Goal: Find specific page/section: Find specific page/section

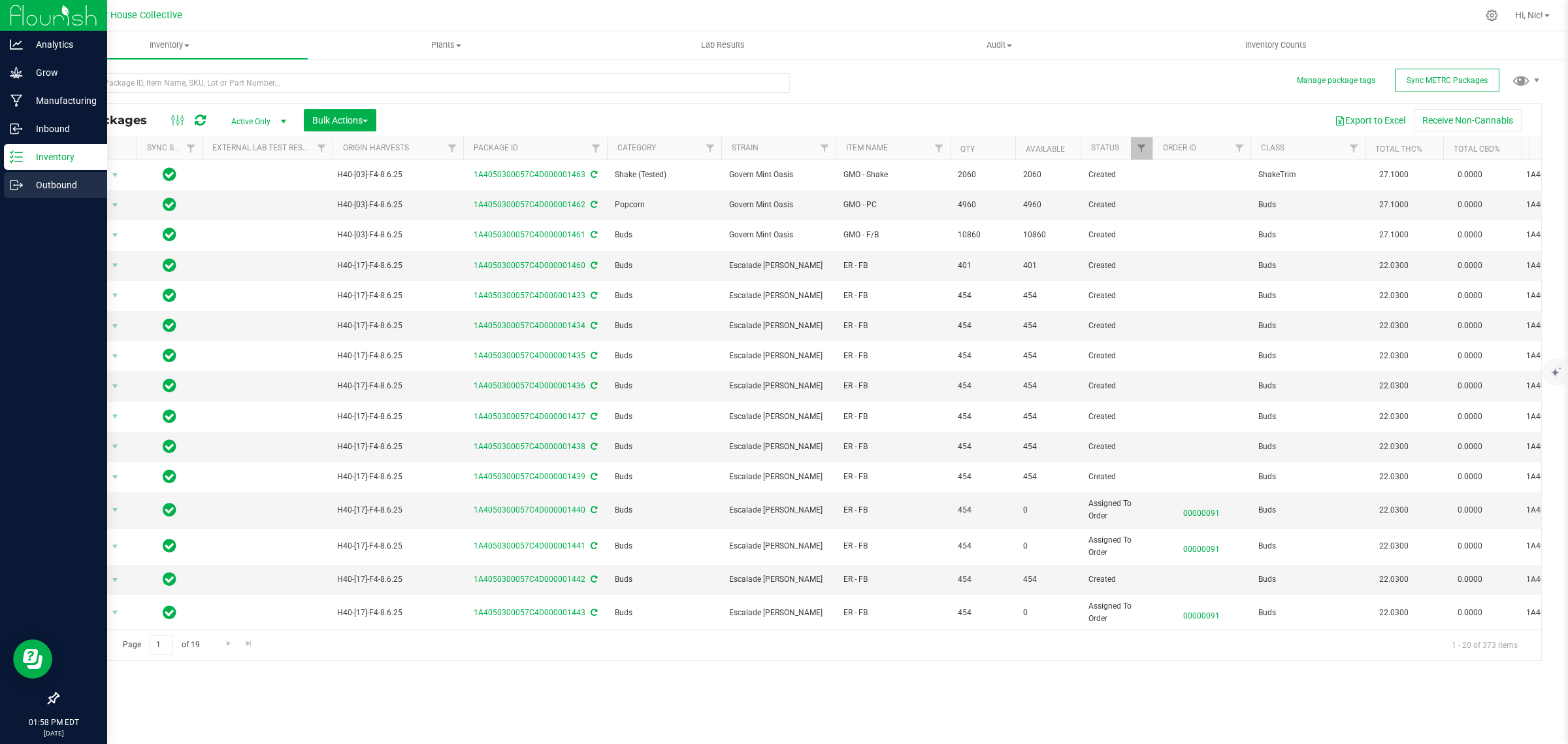
click at [11, 187] on icon at bounding box center [14, 184] width 7 height 9
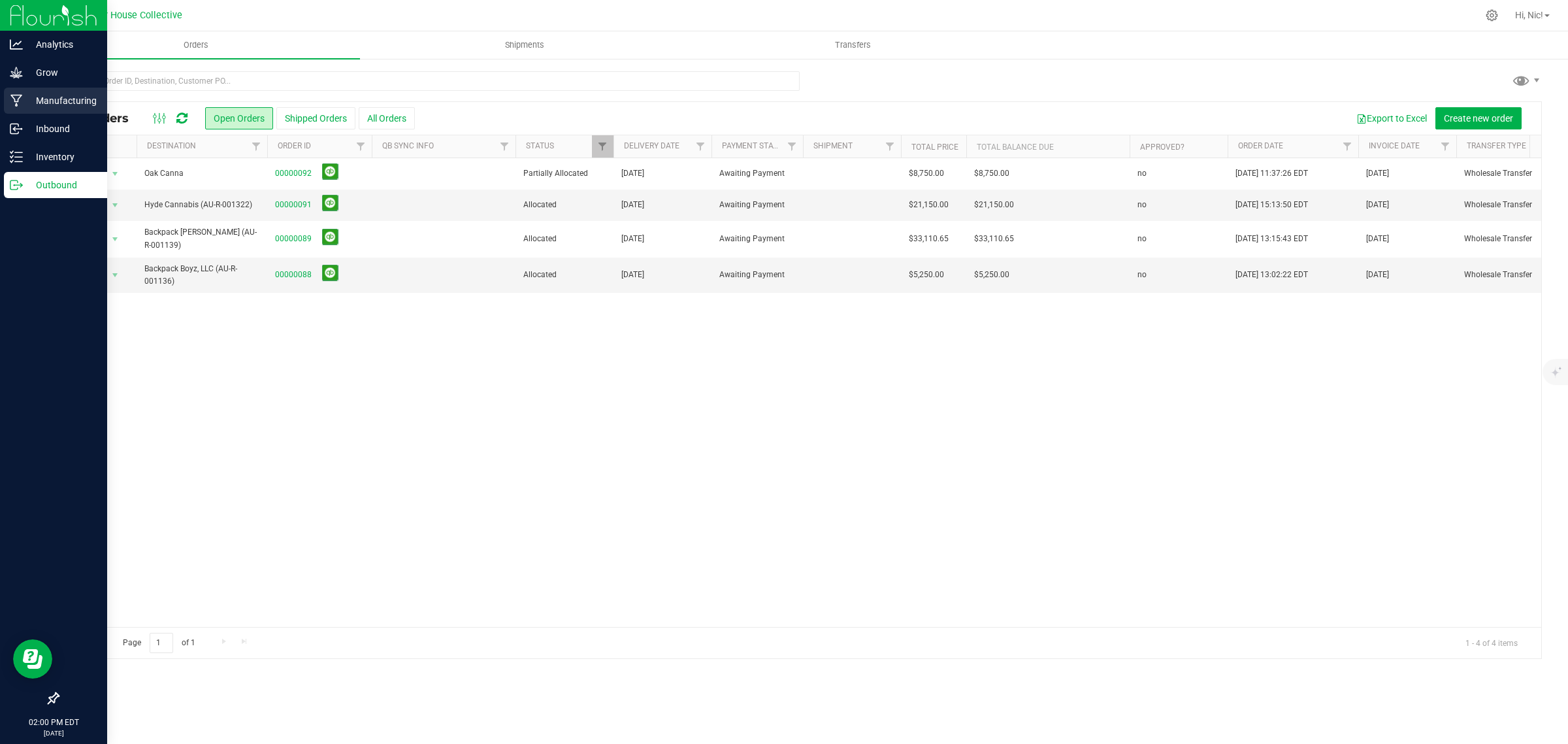
click at [48, 103] on p "Manufacturing" at bounding box center [62, 101] width 79 height 16
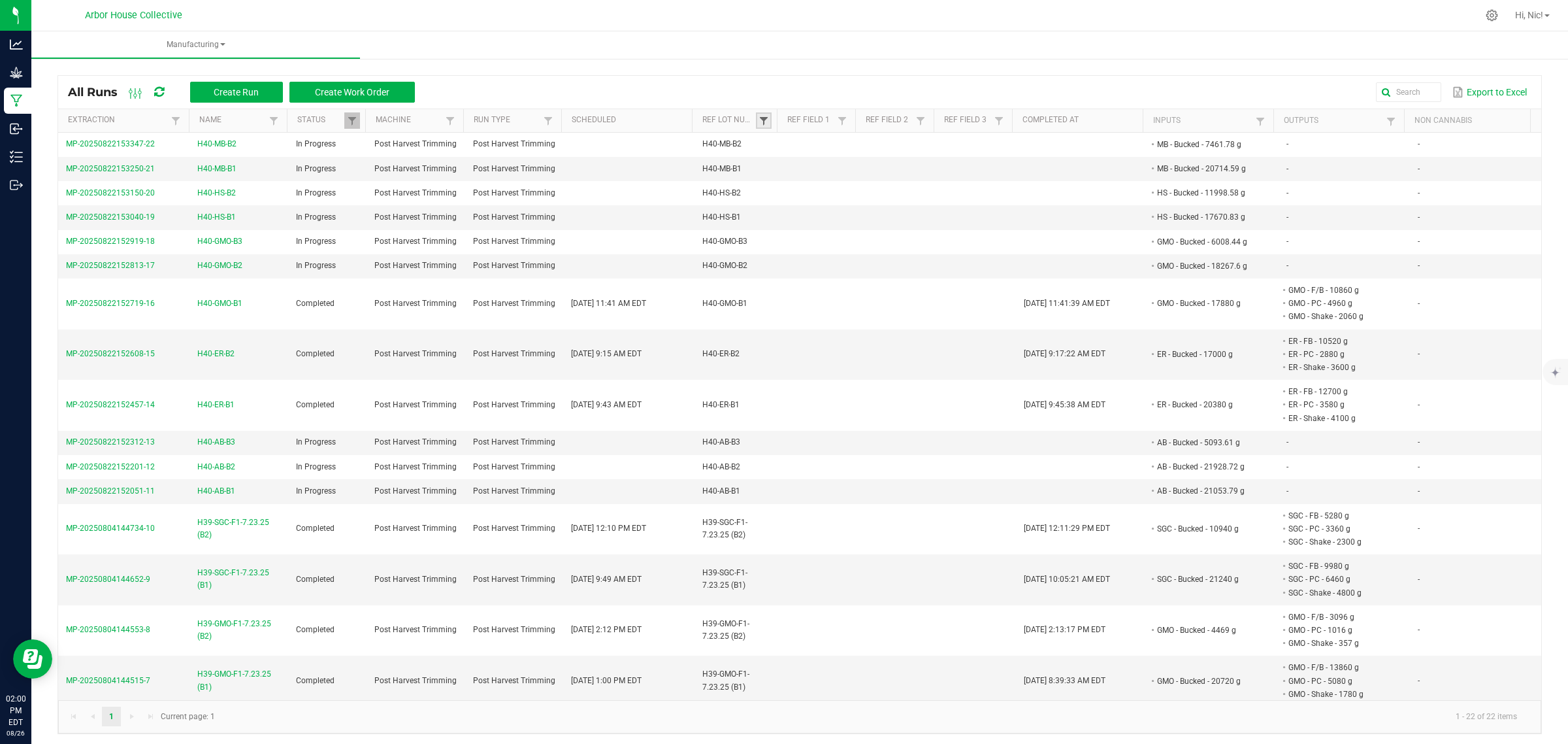
click at [765, 119] on span at bounding box center [764, 121] width 11 height 11
click at [824, 149] on input at bounding box center [827, 149] width 116 height 19
type input "H40"
click at [857, 285] on div "Clear Filter" at bounding box center [832, 284] width 134 height 29
click at [779, 177] on li "H40-AB-B1" at bounding box center [827, 175] width 126 height 17
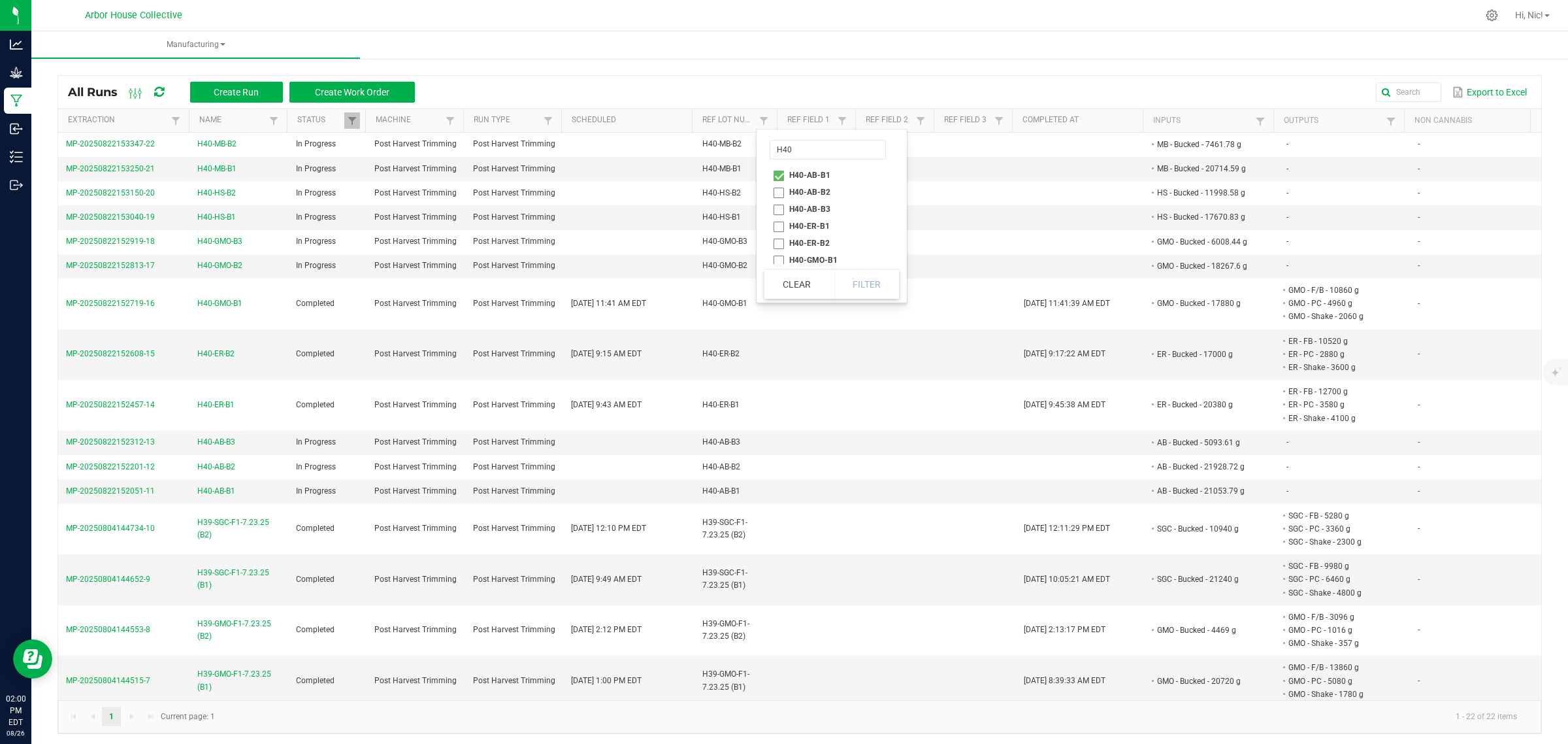
checkbox input "true"
click at [779, 187] on li "H40-AB-B2" at bounding box center [827, 192] width 126 height 17
checkbox input "true"
click at [779, 204] on li "H40-AB-B3" at bounding box center [827, 209] width 126 height 17
checkbox input "true"
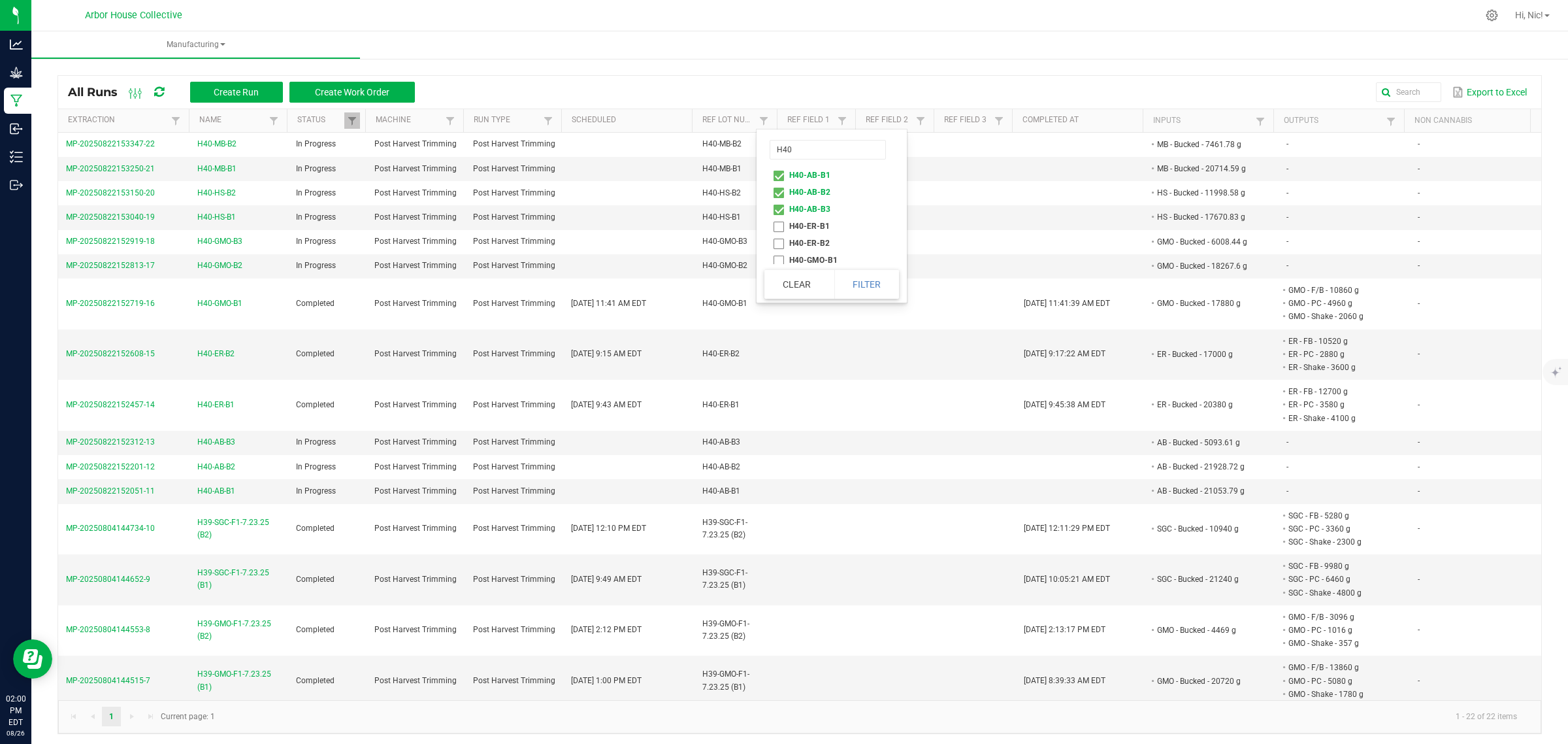
click at [778, 223] on li "H40-ER-B1" at bounding box center [827, 227] width 126 height 17
checkbox input "true"
click at [778, 242] on li "H40-ER-B2" at bounding box center [827, 243] width 126 height 17
checkbox input "true"
click at [781, 260] on li "H40-GMO-B1" at bounding box center [827, 260] width 126 height 17
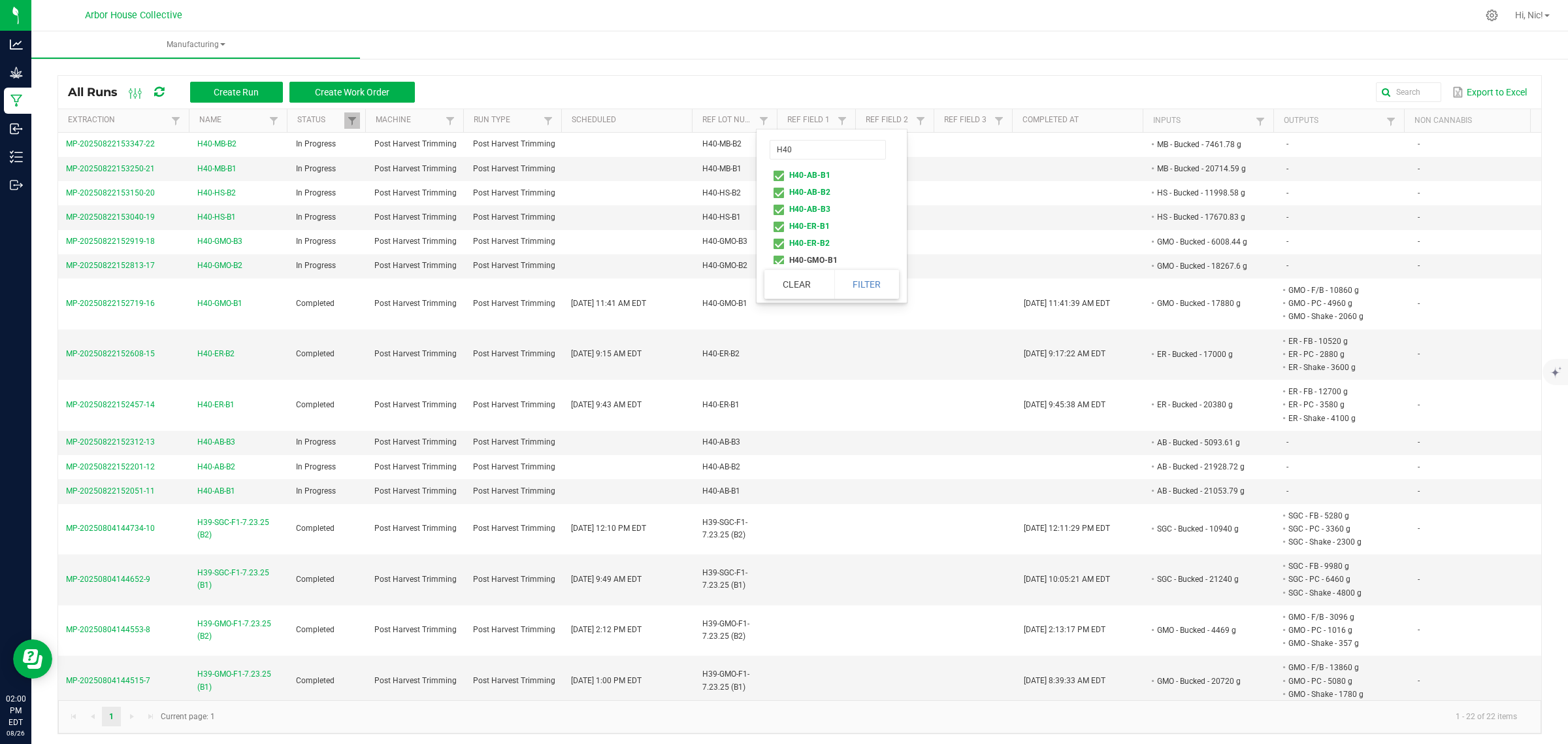
checkbox input "true"
click at [778, 168] on li "H40-GMO-B2" at bounding box center [827, 171] width 126 height 17
checkbox input "true"
click at [781, 187] on li "H40-GMO-B3" at bounding box center [827, 188] width 126 height 17
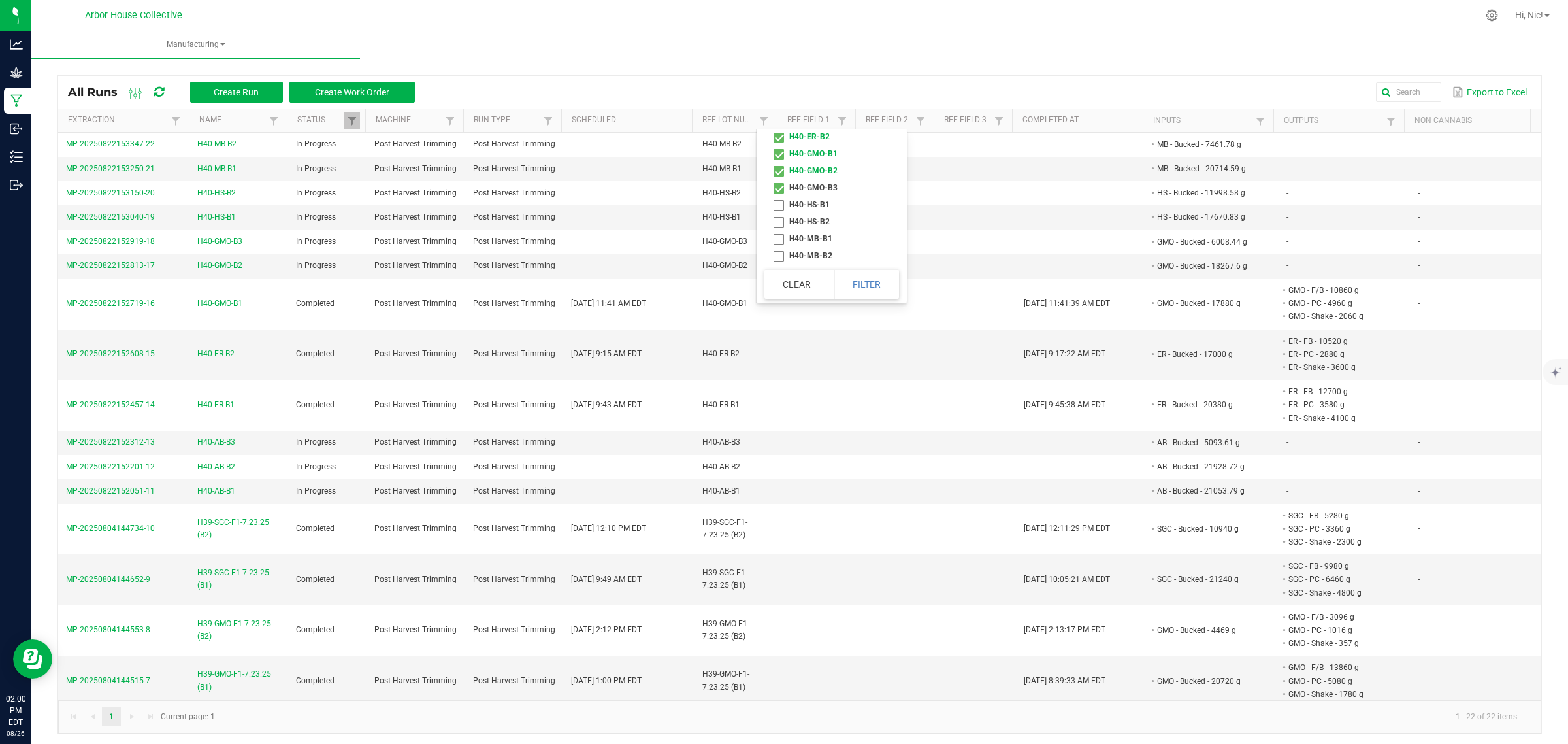
checkbox input "true"
click at [781, 204] on li "H40-HS-B1" at bounding box center [827, 204] width 126 height 17
checkbox input "true"
click at [781, 219] on li "H40-HS-B2" at bounding box center [827, 222] width 126 height 17
checkbox input "true"
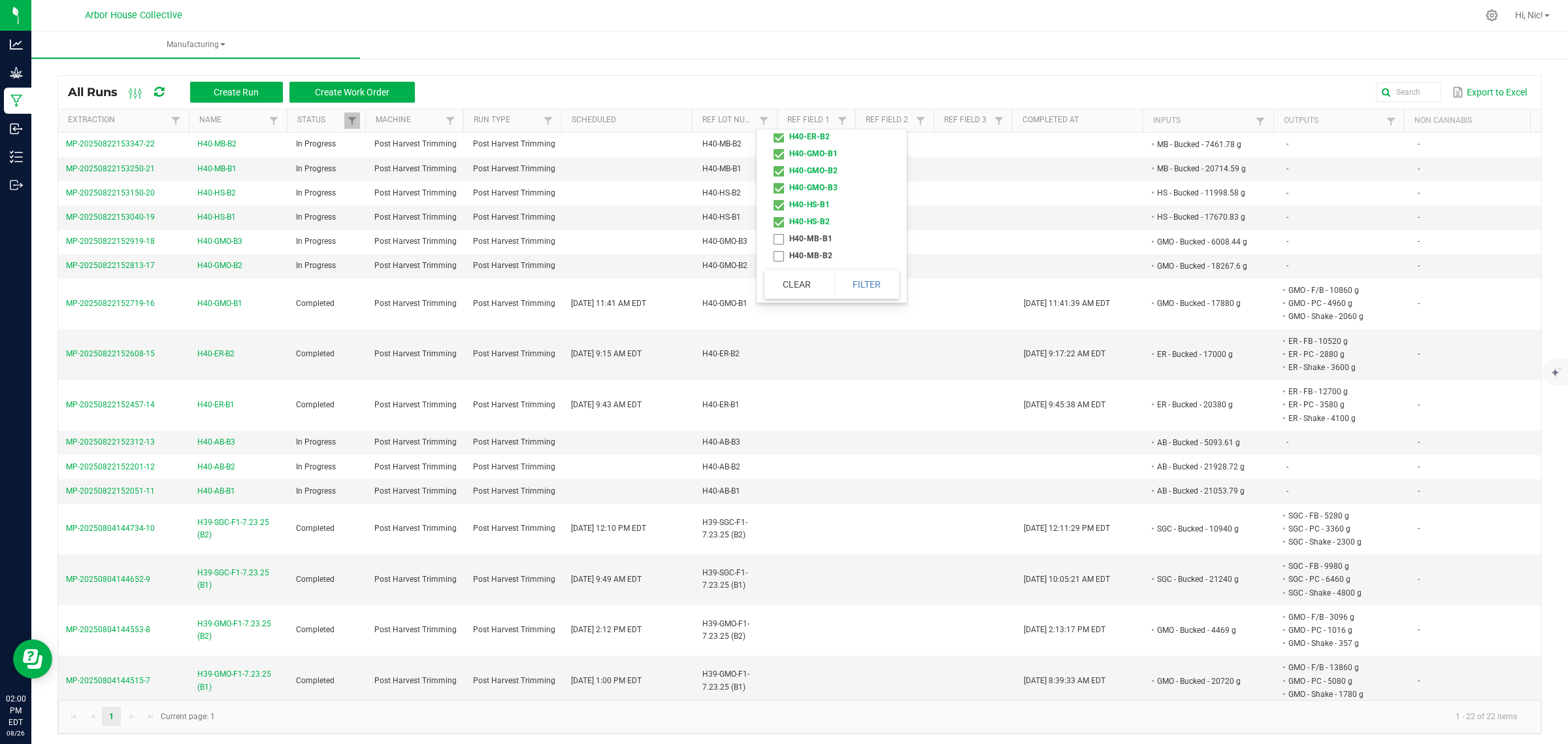
click at [778, 236] on li "H40-MB-B1" at bounding box center [827, 239] width 126 height 17
checkbox input "true"
click at [781, 249] on li "H40-MB-B2" at bounding box center [827, 256] width 126 height 17
checkbox input "true"
click at [862, 285] on button "Filter" at bounding box center [867, 284] width 65 height 29
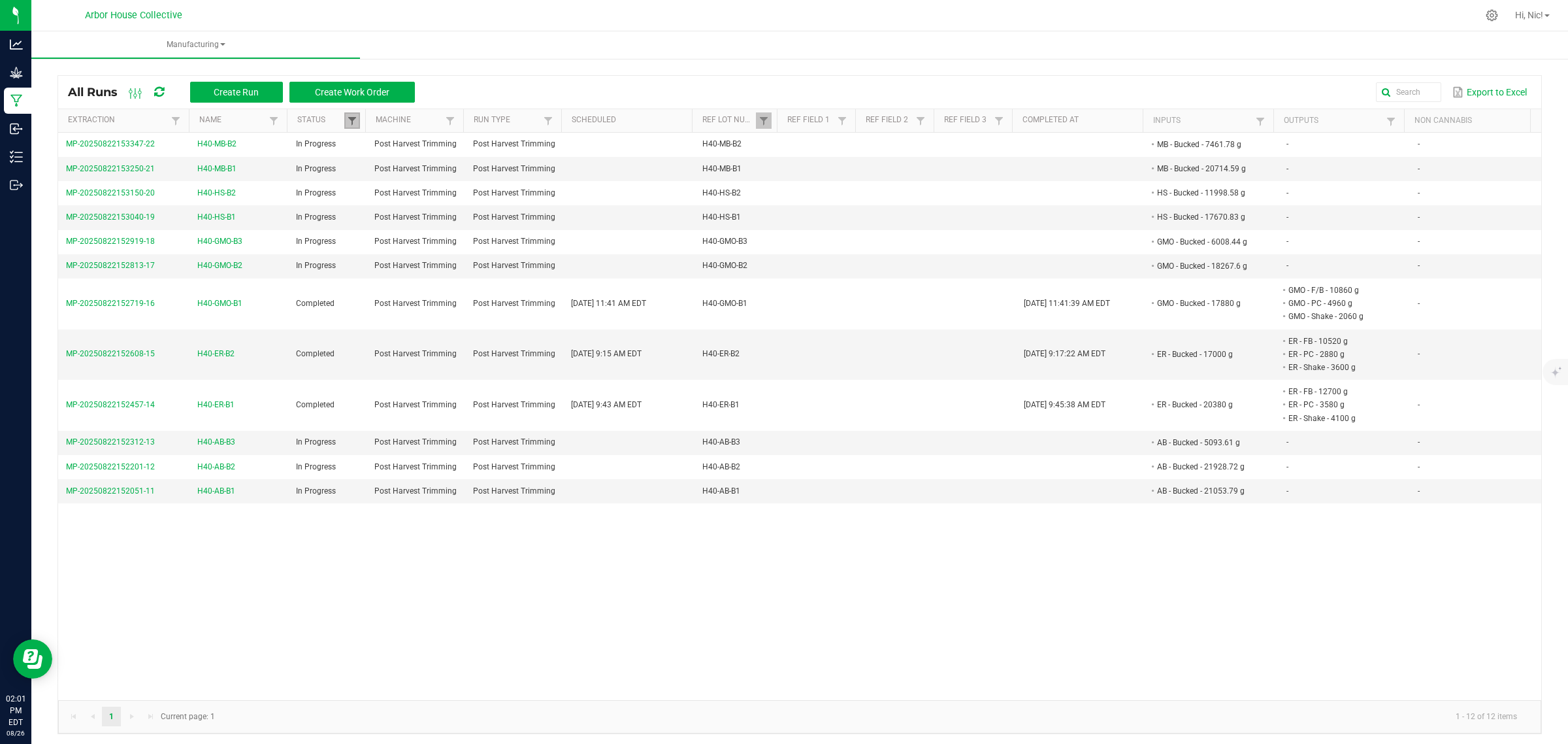
click at [355, 124] on span at bounding box center [352, 121] width 11 height 11
click at [766, 119] on span at bounding box center [764, 121] width 11 height 11
click at [797, 293] on button "Clear" at bounding box center [797, 284] width 65 height 29
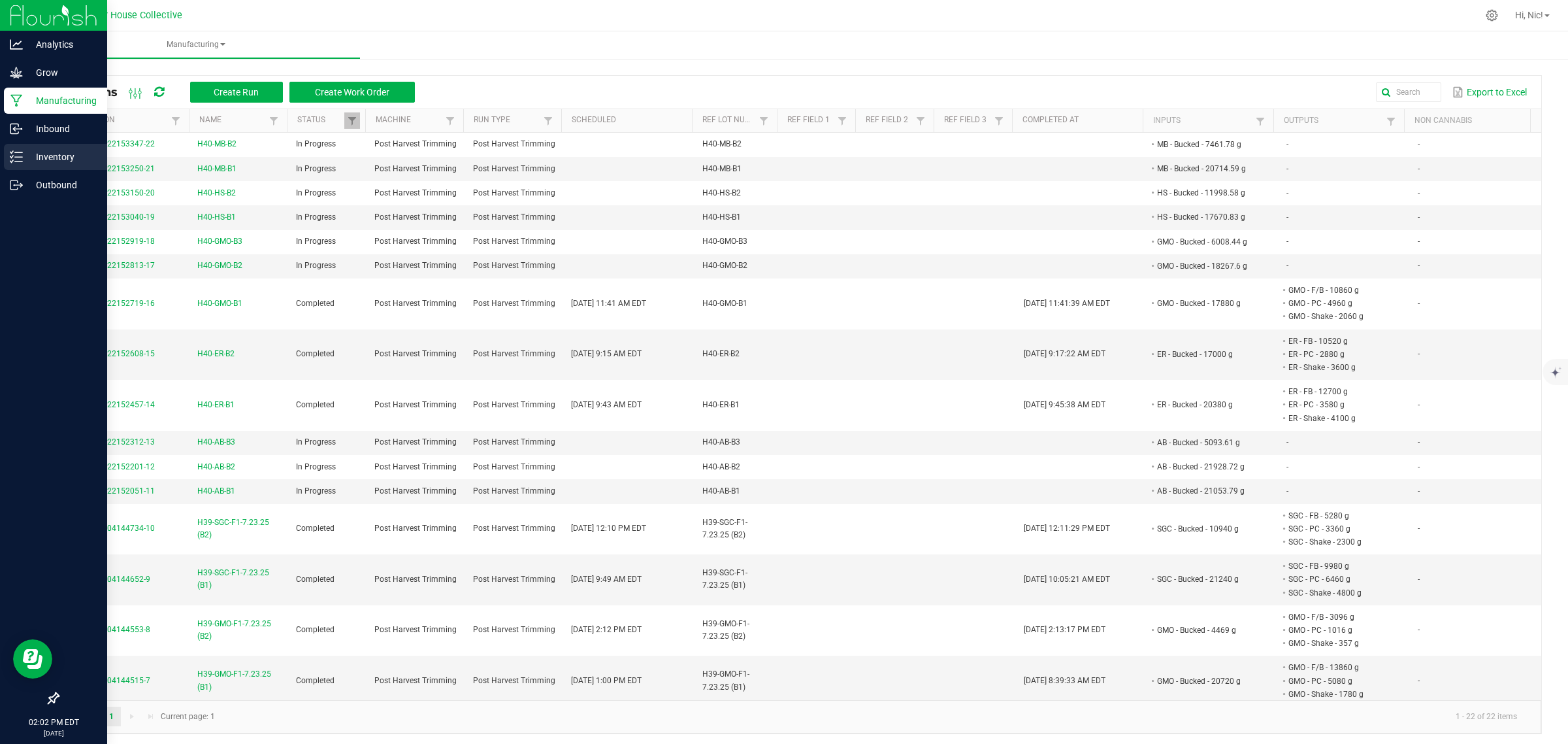
click at [56, 164] on p "Inventory" at bounding box center [62, 157] width 79 height 16
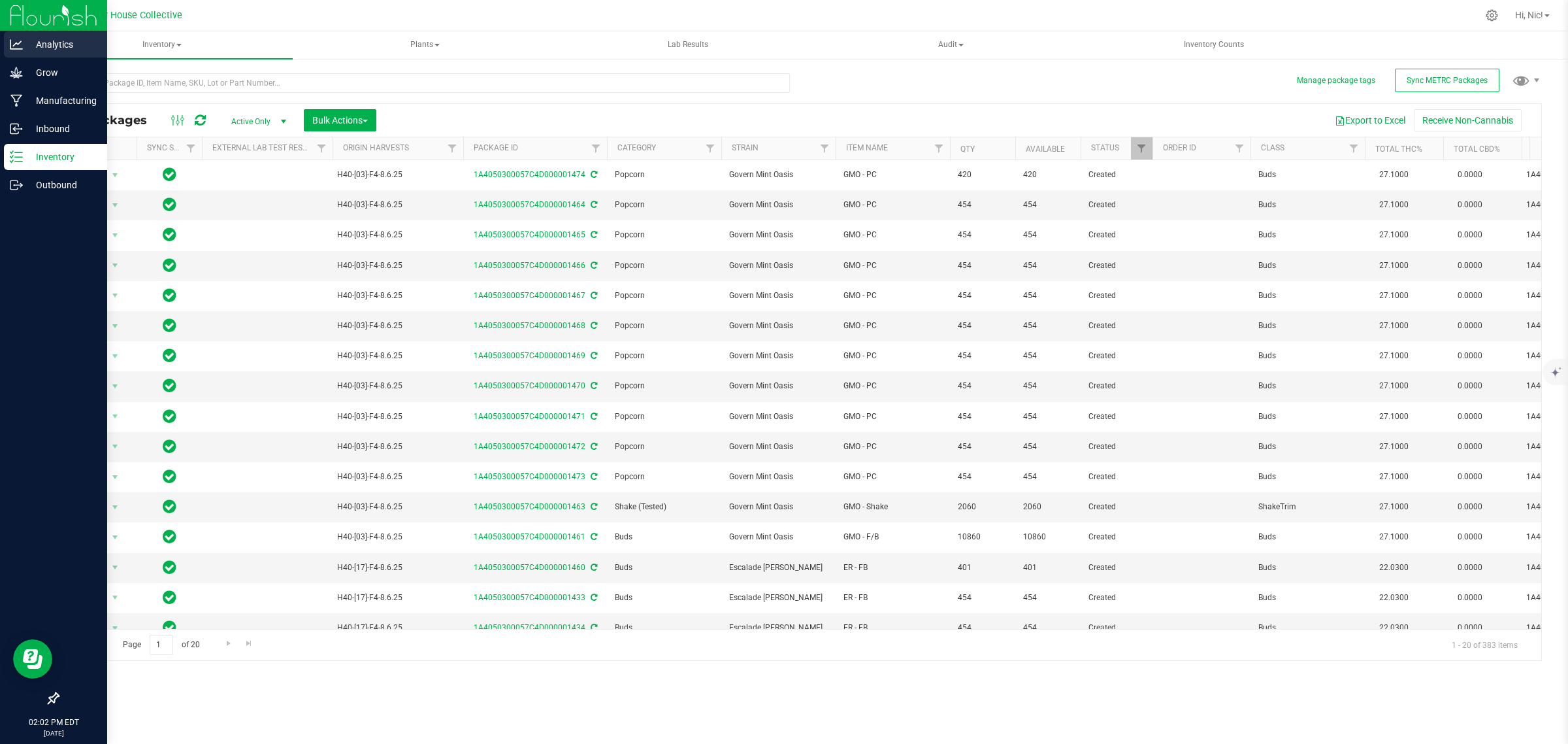
click at [51, 50] on p "Analytics" at bounding box center [62, 44] width 79 height 16
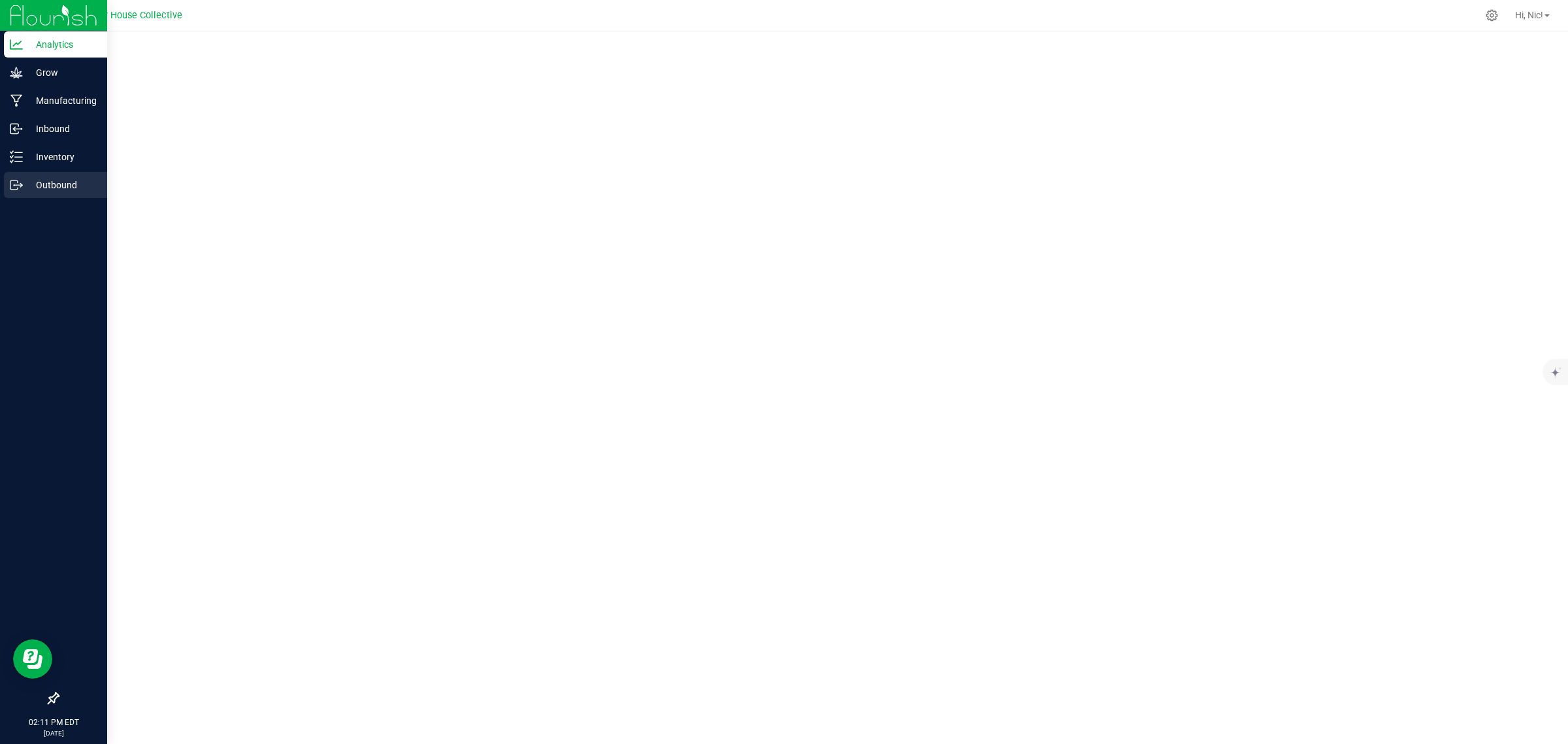
click at [41, 182] on p "Outbound" at bounding box center [62, 185] width 79 height 16
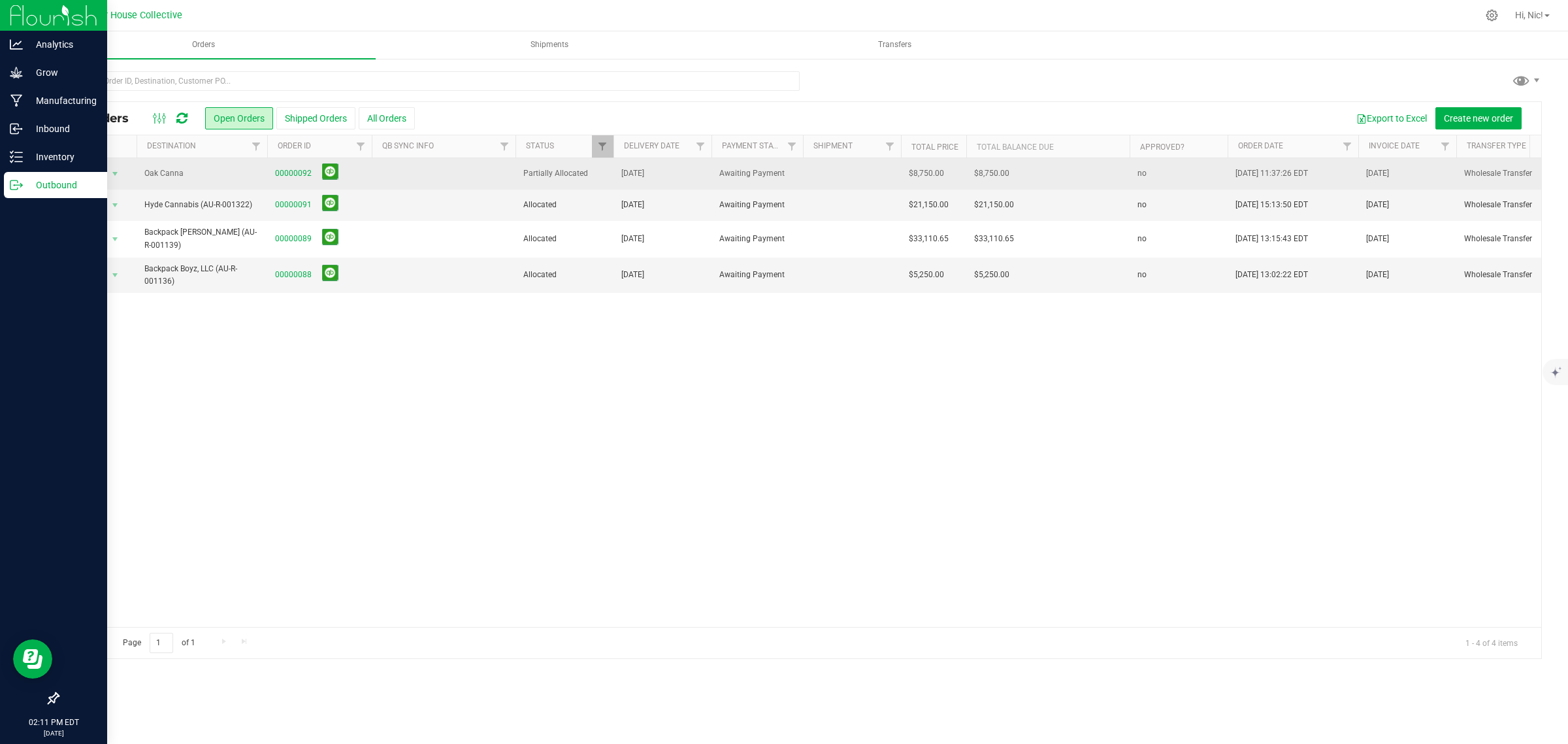
click at [181, 174] on span "Oak Canna" at bounding box center [201, 173] width 115 height 12
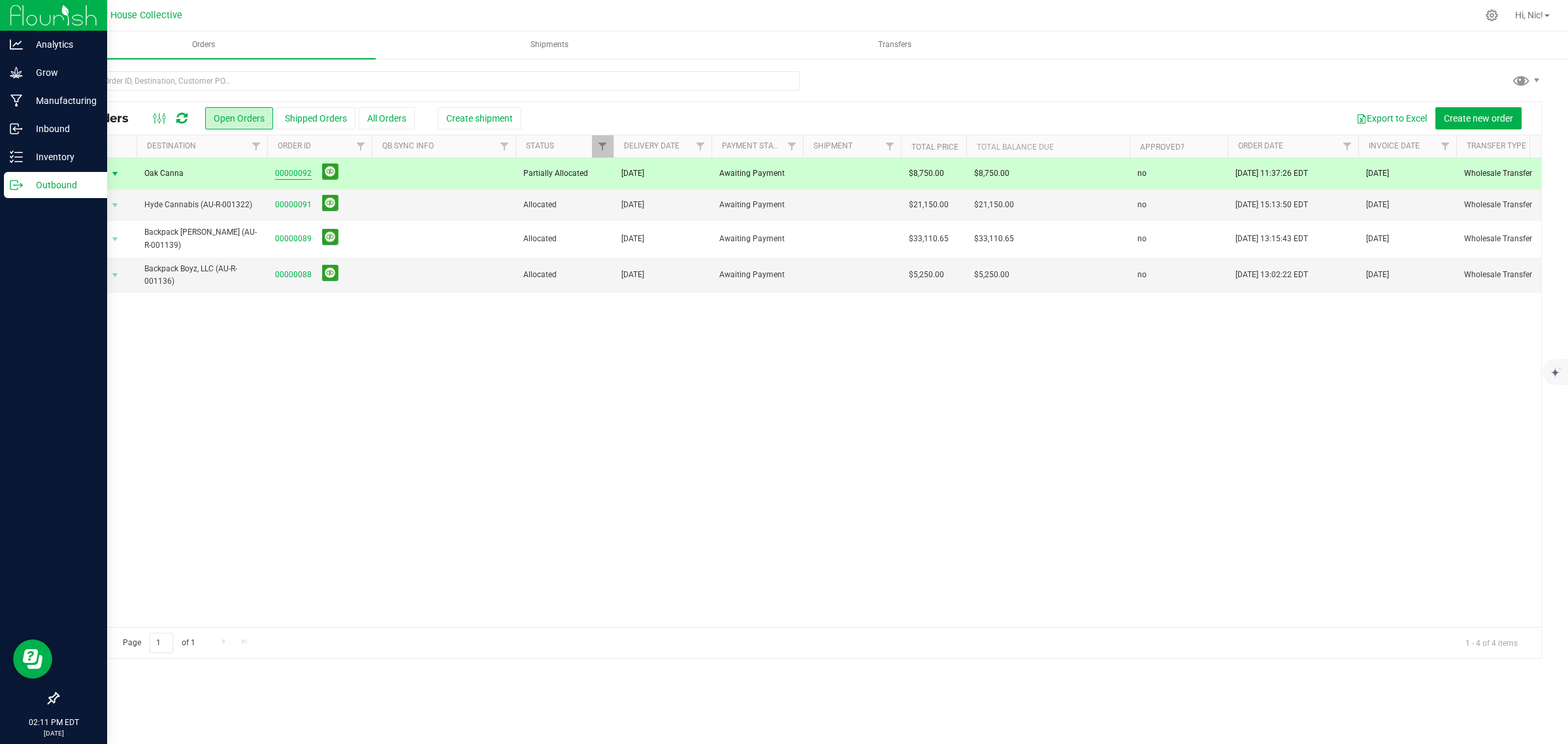
click at [279, 174] on link "00000092" at bounding box center [293, 173] width 36 height 12
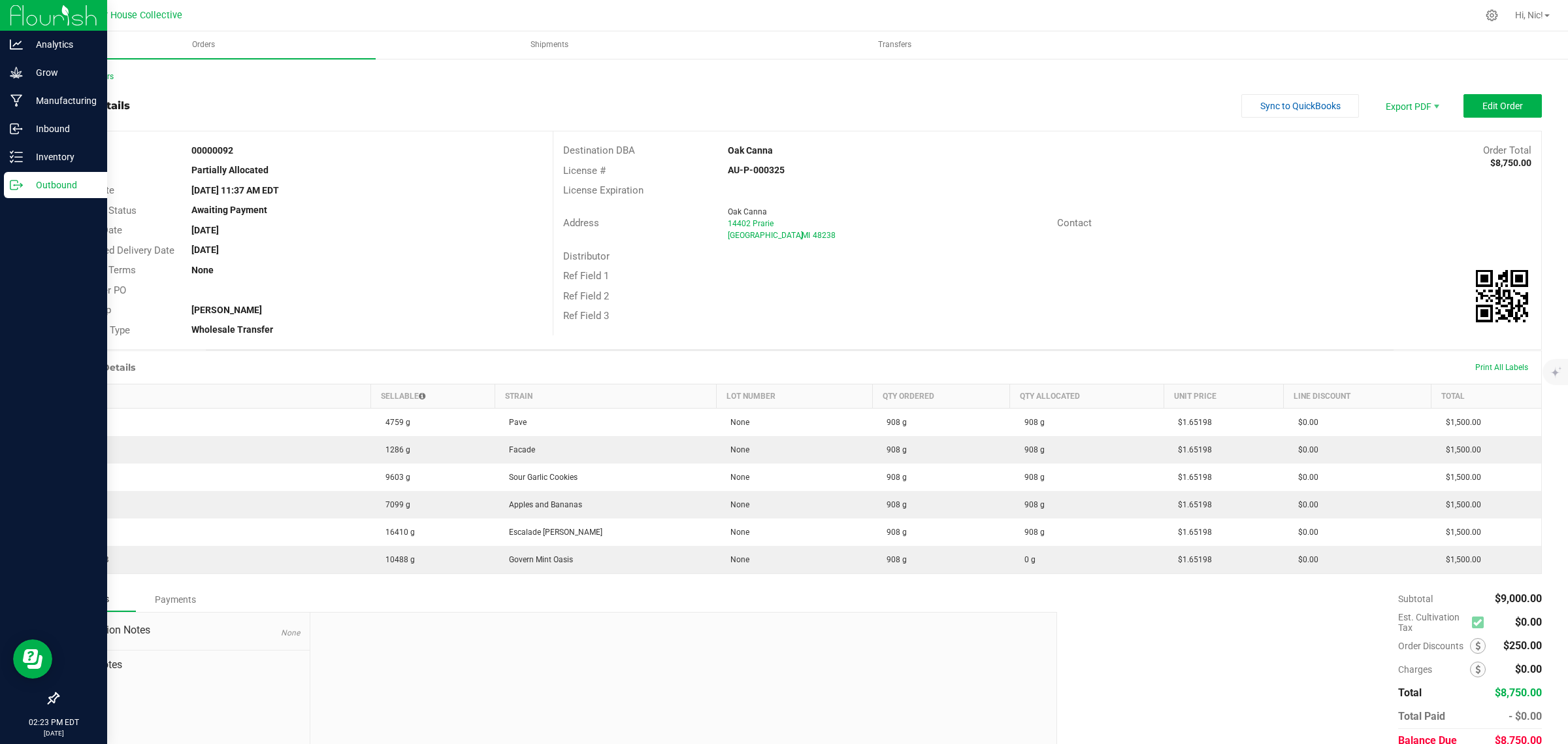
click at [99, 80] on div "Back to Orders" at bounding box center [799, 76] width 1484 height 11
click at [99, 79] on link "Back to Orders" at bounding box center [85, 76] width 56 height 9
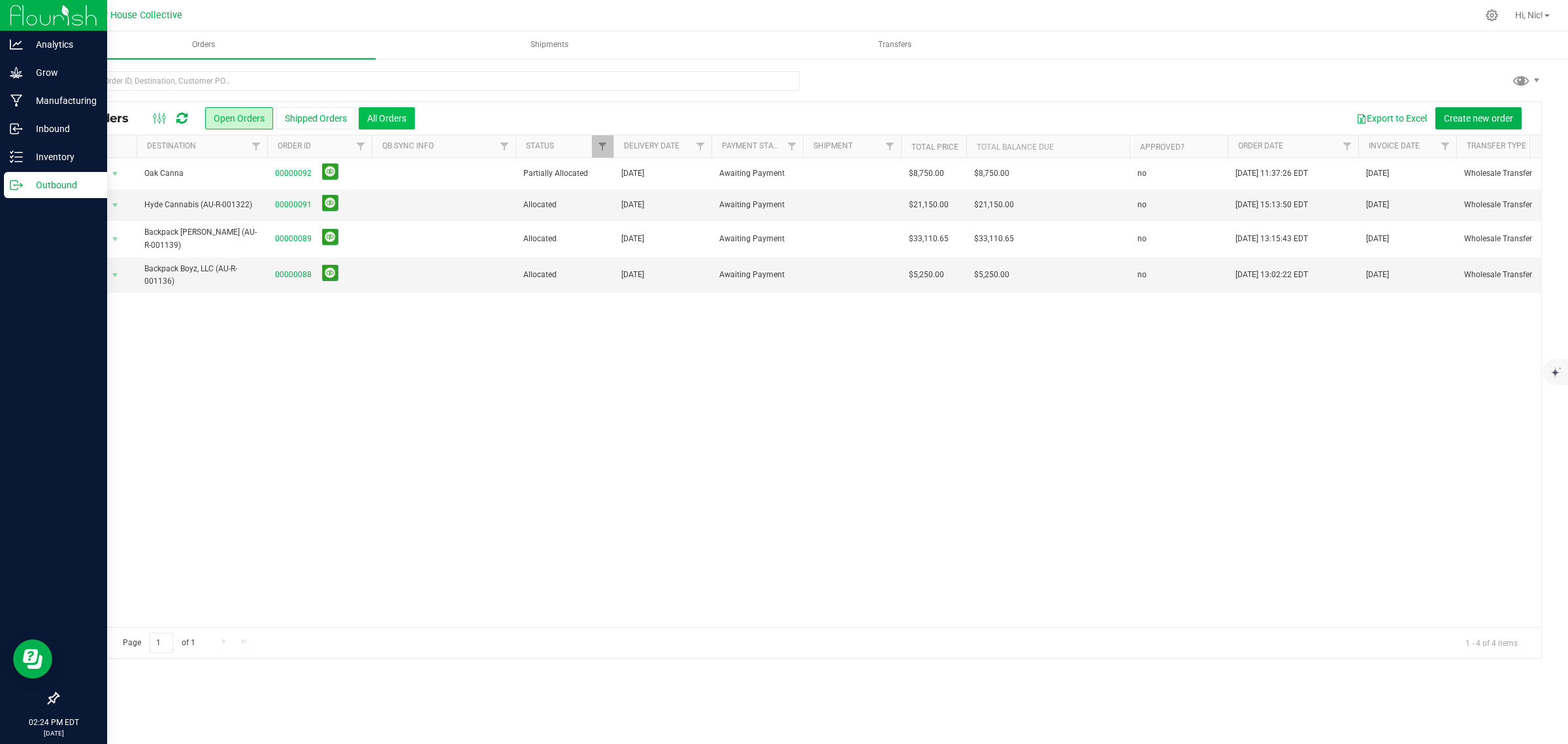
click at [399, 121] on button "All Orders" at bounding box center [386, 118] width 56 height 22
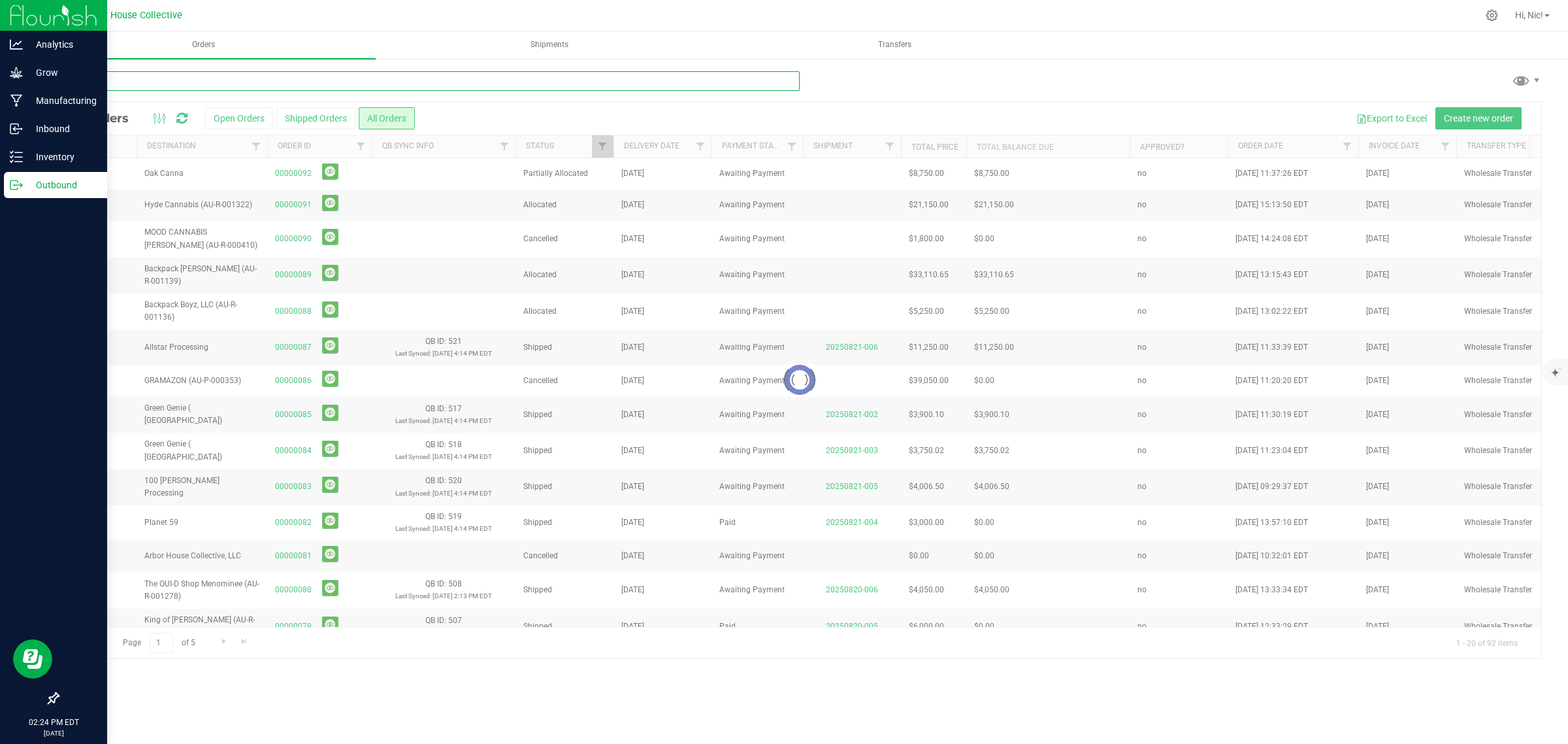
click at [250, 82] on input "text" at bounding box center [428, 81] width 742 height 19
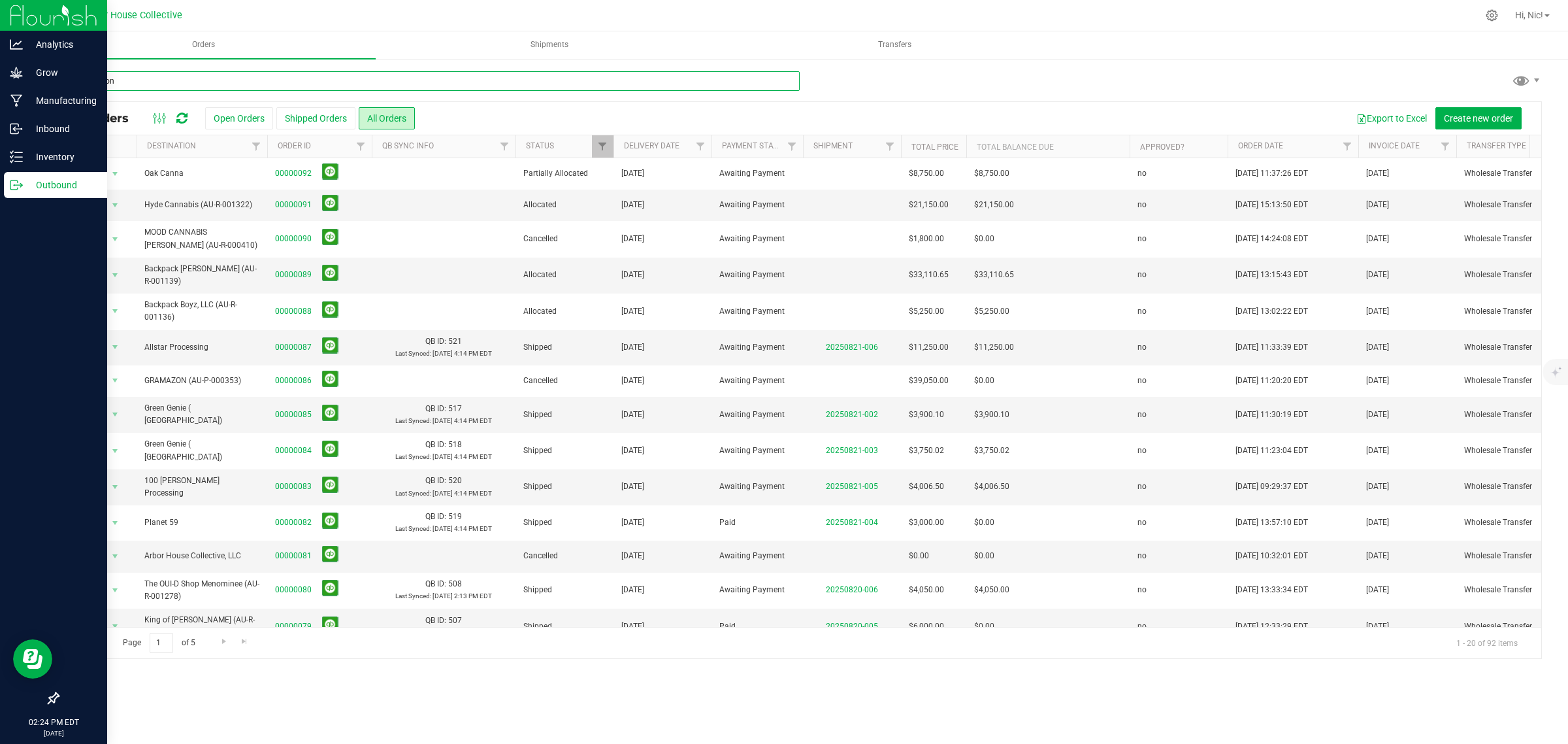
type input "gramazon"
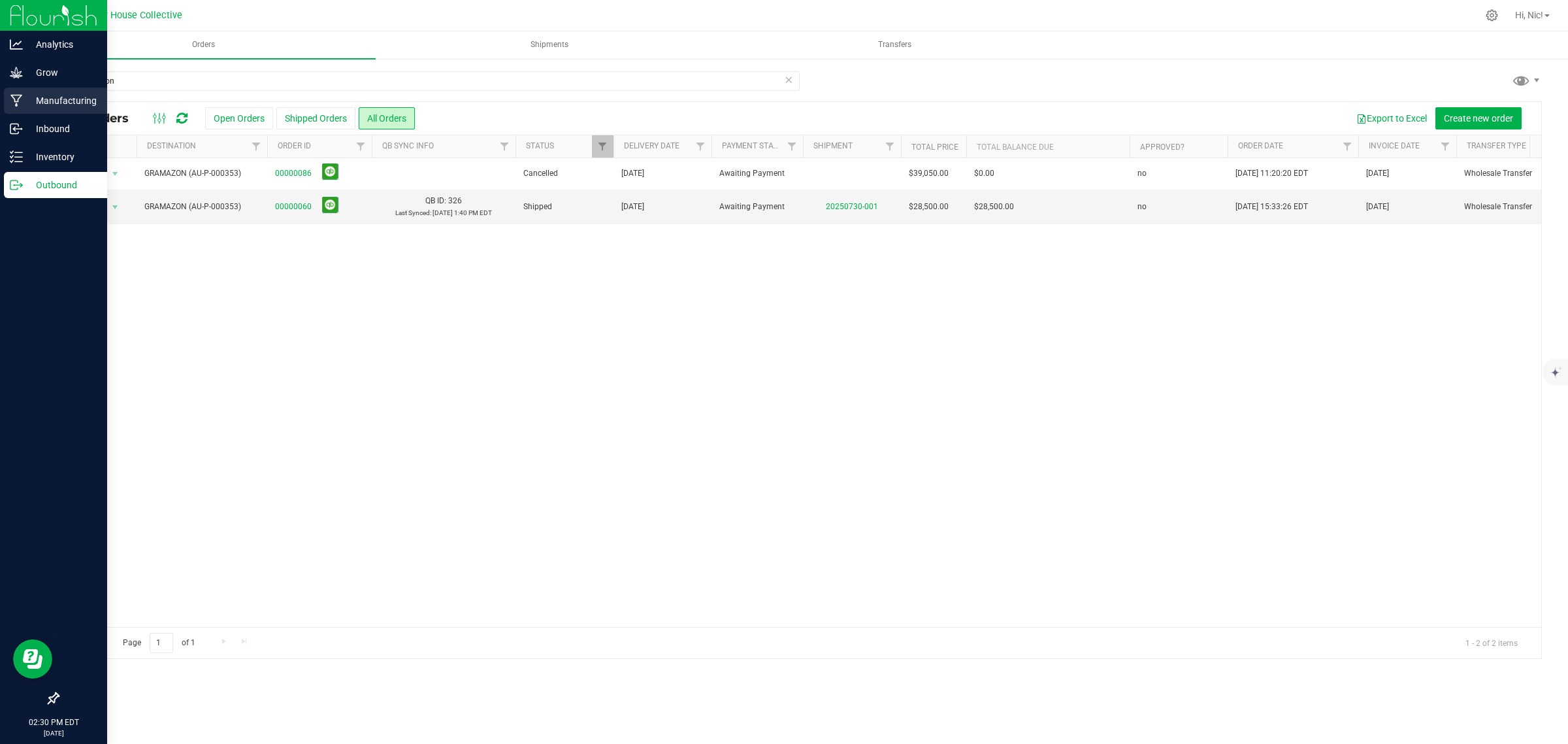
click at [49, 101] on p "Manufacturing" at bounding box center [62, 101] width 79 height 16
